Goal: Task Accomplishment & Management: Manage account settings

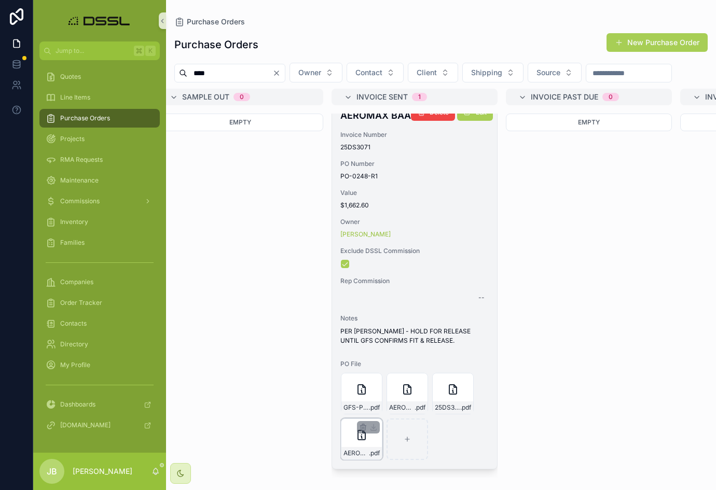
scroll to position [36, 0]
click at [370, 453] on span ".pdf" at bounding box center [374, 453] width 11 height 8
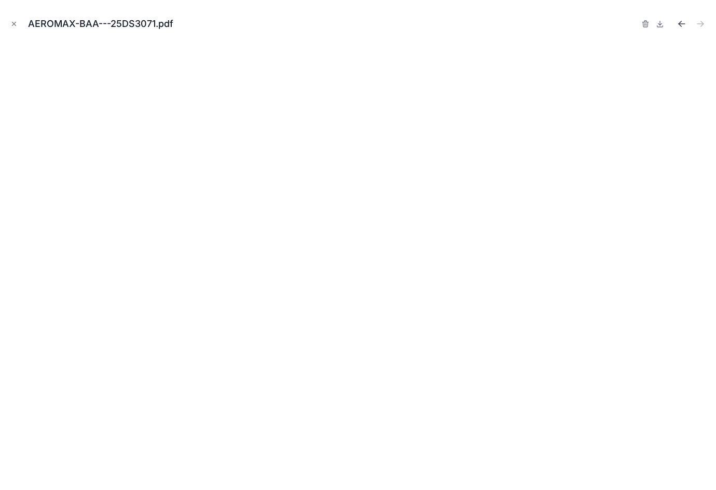
click at [686, 25] on icon "Previous file" at bounding box center [681, 24] width 10 height 10
click at [13, 21] on icon "Close modal" at bounding box center [13, 23] width 7 height 7
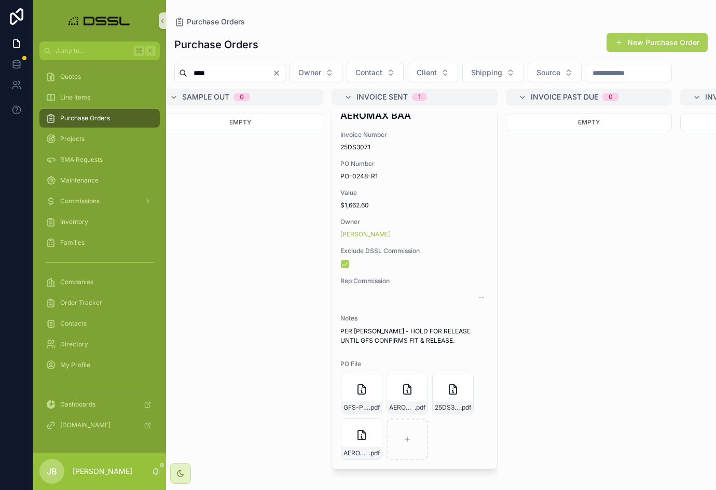
scroll to position [36, 0]
click at [239, 76] on input "****" at bounding box center [229, 73] width 85 height 15
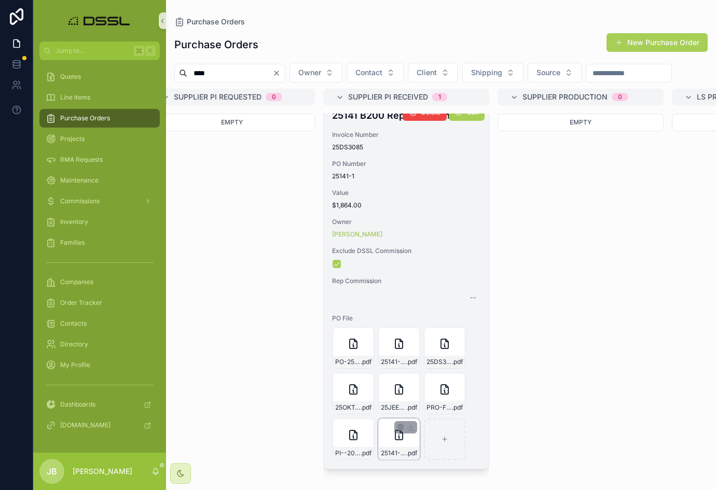
scroll to position [36, 0]
type input "****"
click at [407, 445] on div "25141-B200---25DS3085 .pdf" at bounding box center [398, 438] width 41 height 41
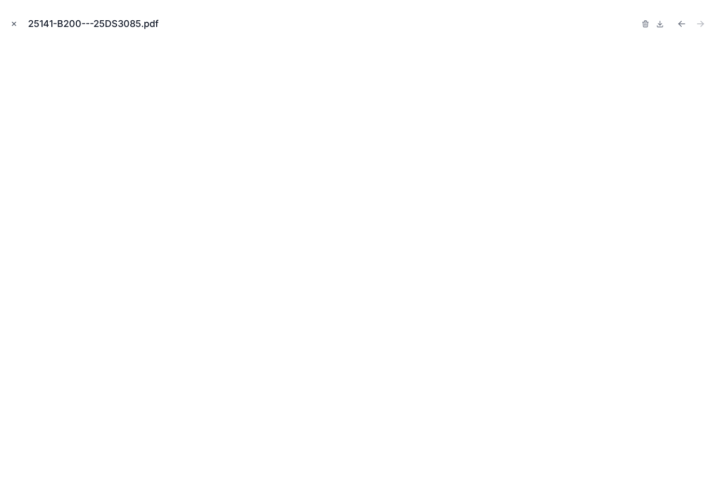
click at [17, 20] on button "Close modal" at bounding box center [13, 23] width 11 height 11
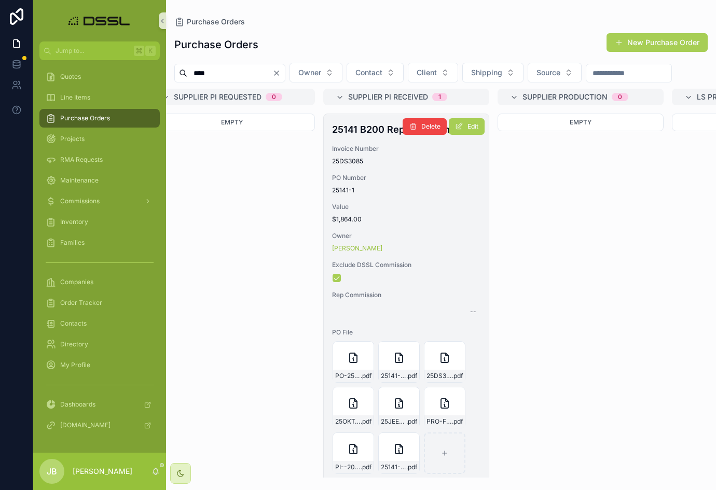
click at [368, 136] on h4 "25141 B200 Rep Conference Rm" at bounding box center [406, 129] width 148 height 14
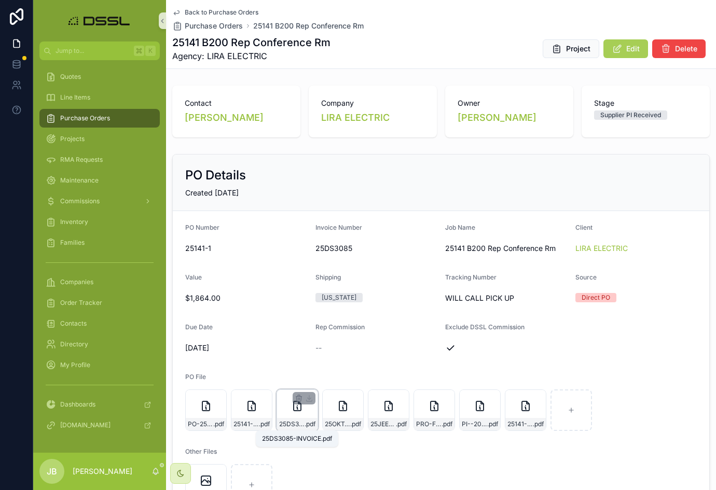
click at [292, 420] on span "25DS3085-INVOICE" at bounding box center [291, 424] width 25 height 8
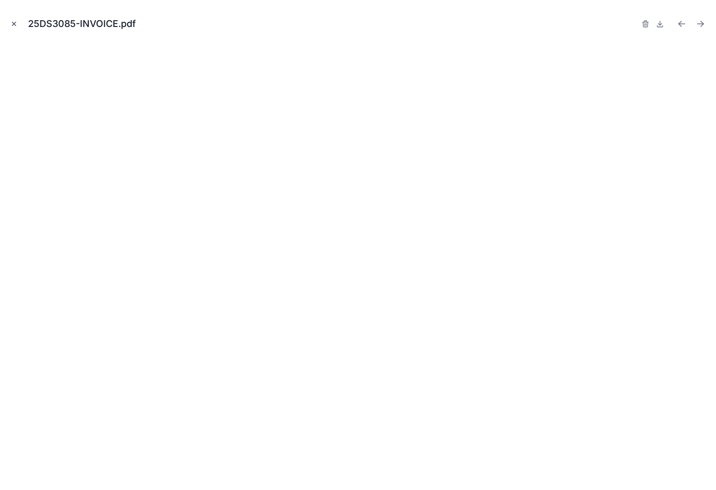
click at [11, 24] on icon "Close modal" at bounding box center [13, 23] width 7 height 7
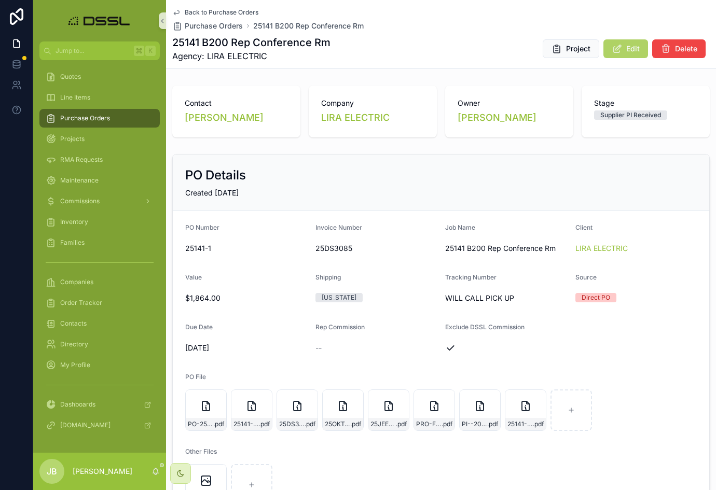
click at [627, 51] on span "Edit" at bounding box center [632, 49] width 13 height 10
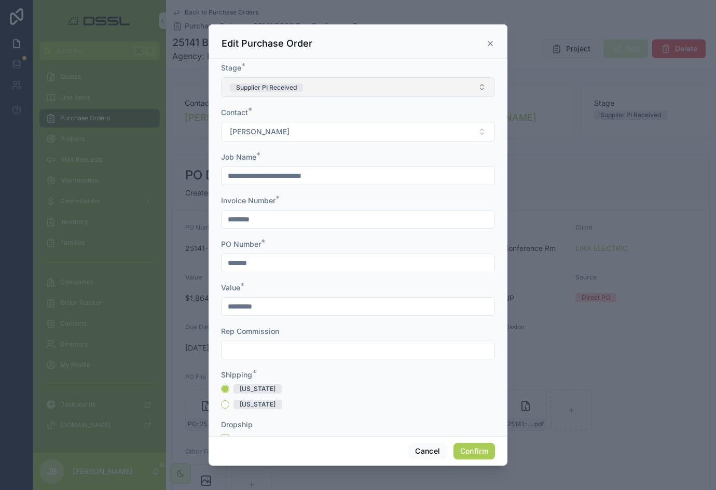
click at [325, 92] on button "Supplier PI Received" at bounding box center [358, 87] width 274 height 20
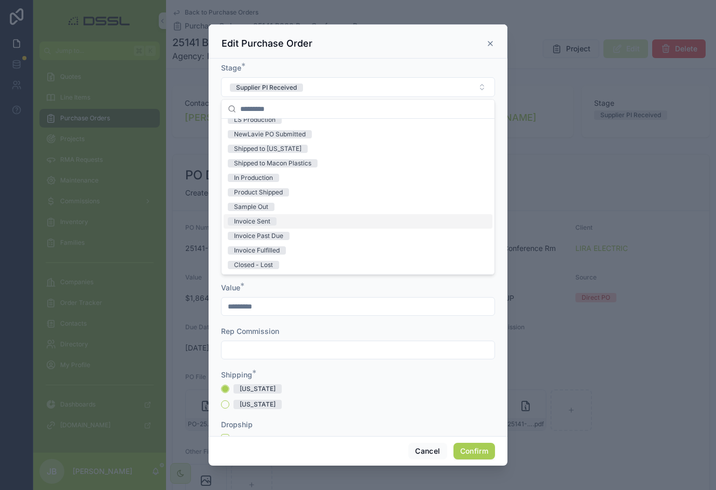
scroll to position [81, 0]
click at [260, 223] on div "Invoice Sent" at bounding box center [252, 221] width 36 height 8
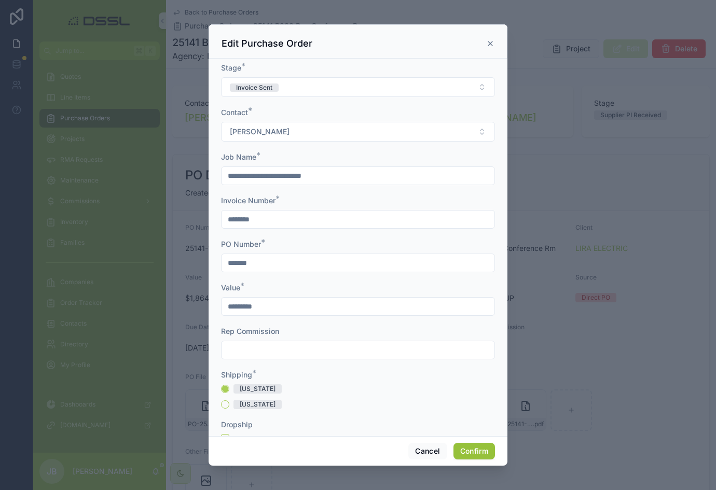
click at [472, 454] on button "Confirm" at bounding box center [473, 451] width 41 height 17
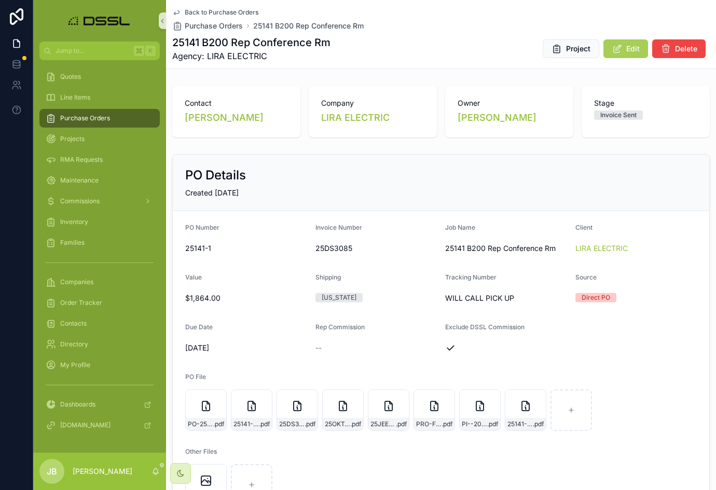
scroll to position [0, 0]
click at [84, 120] on span "Purchase Orders" at bounding box center [85, 118] width 50 height 8
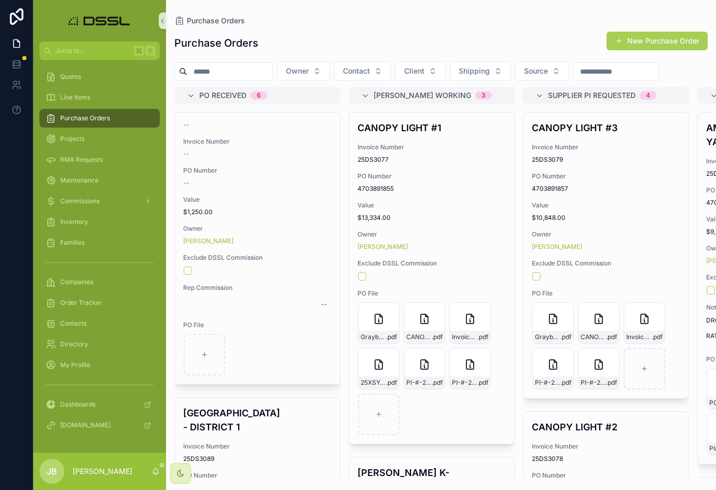
click at [234, 74] on input "scrollable content" at bounding box center [229, 71] width 85 height 15
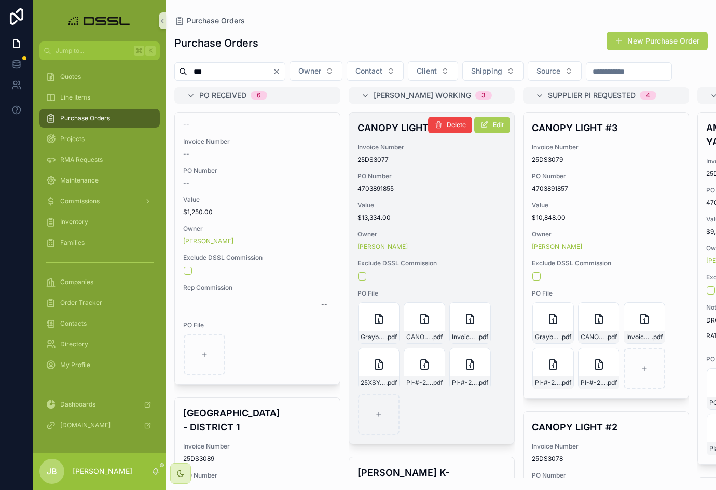
type input "****"
